Goal: Task Accomplishment & Management: Manage account settings

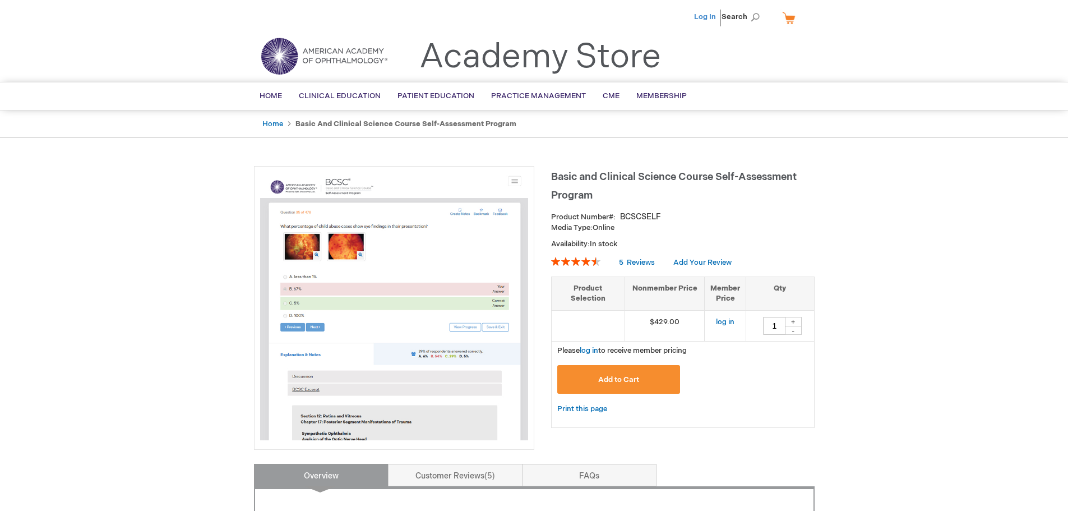
click at [706, 15] on link "Log In" at bounding box center [705, 16] width 22 height 9
click at [649, 12] on span "[PERSON_NAME]" at bounding box center [650, 16] width 62 height 9
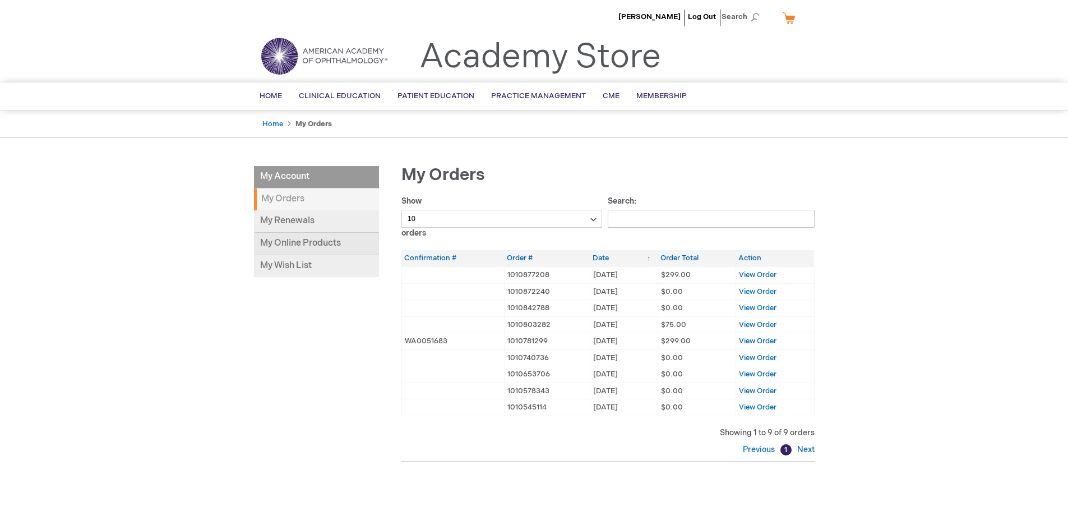
click at [315, 239] on link "My Online Products" at bounding box center [316, 244] width 125 height 22
